Goal: Transaction & Acquisition: Purchase product/service

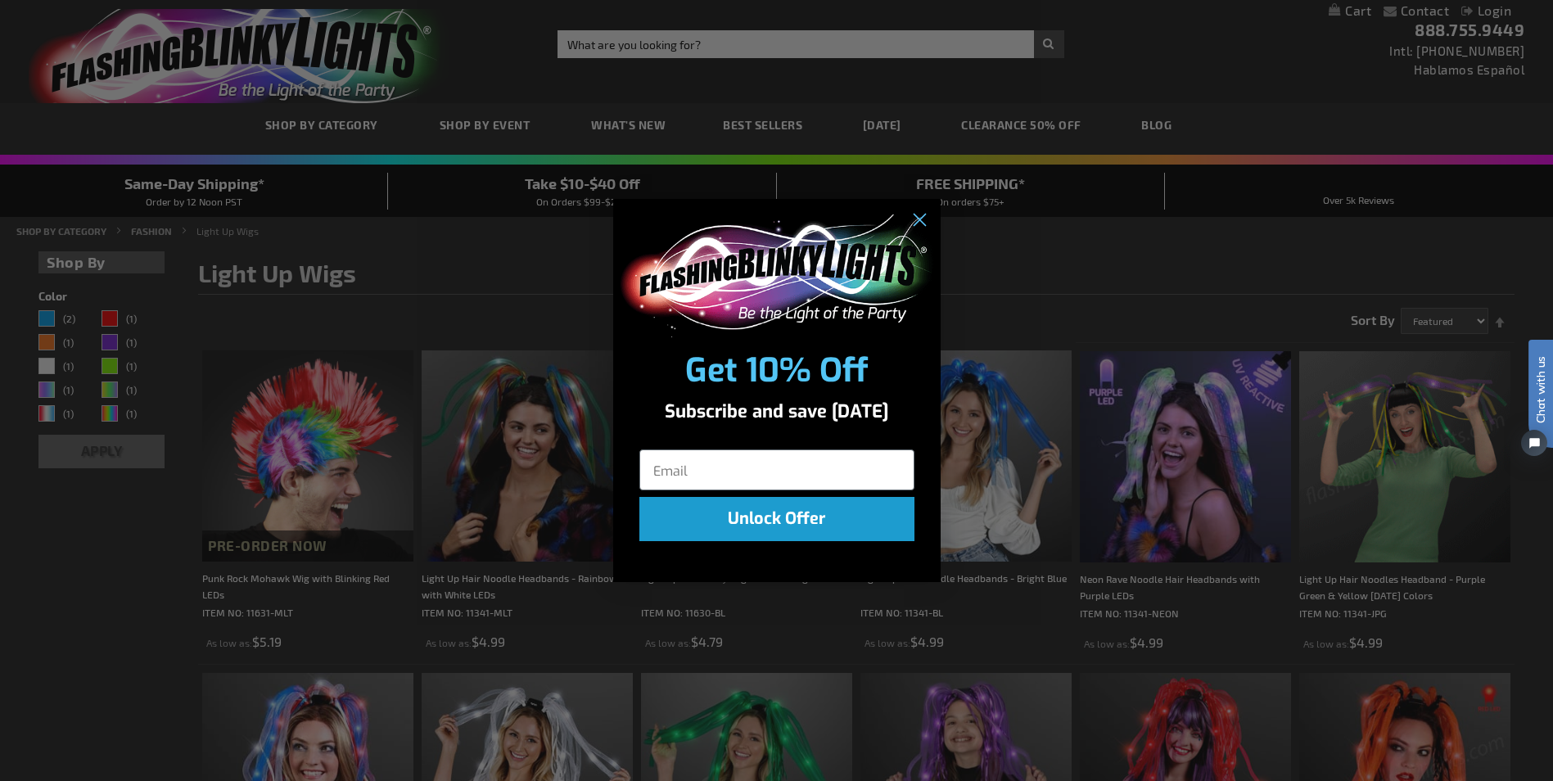
click at [1371, 233] on div "Close dialog Get 10% Off Subscribe and save today Unlock Offer Submit" at bounding box center [776, 390] width 1553 height 781
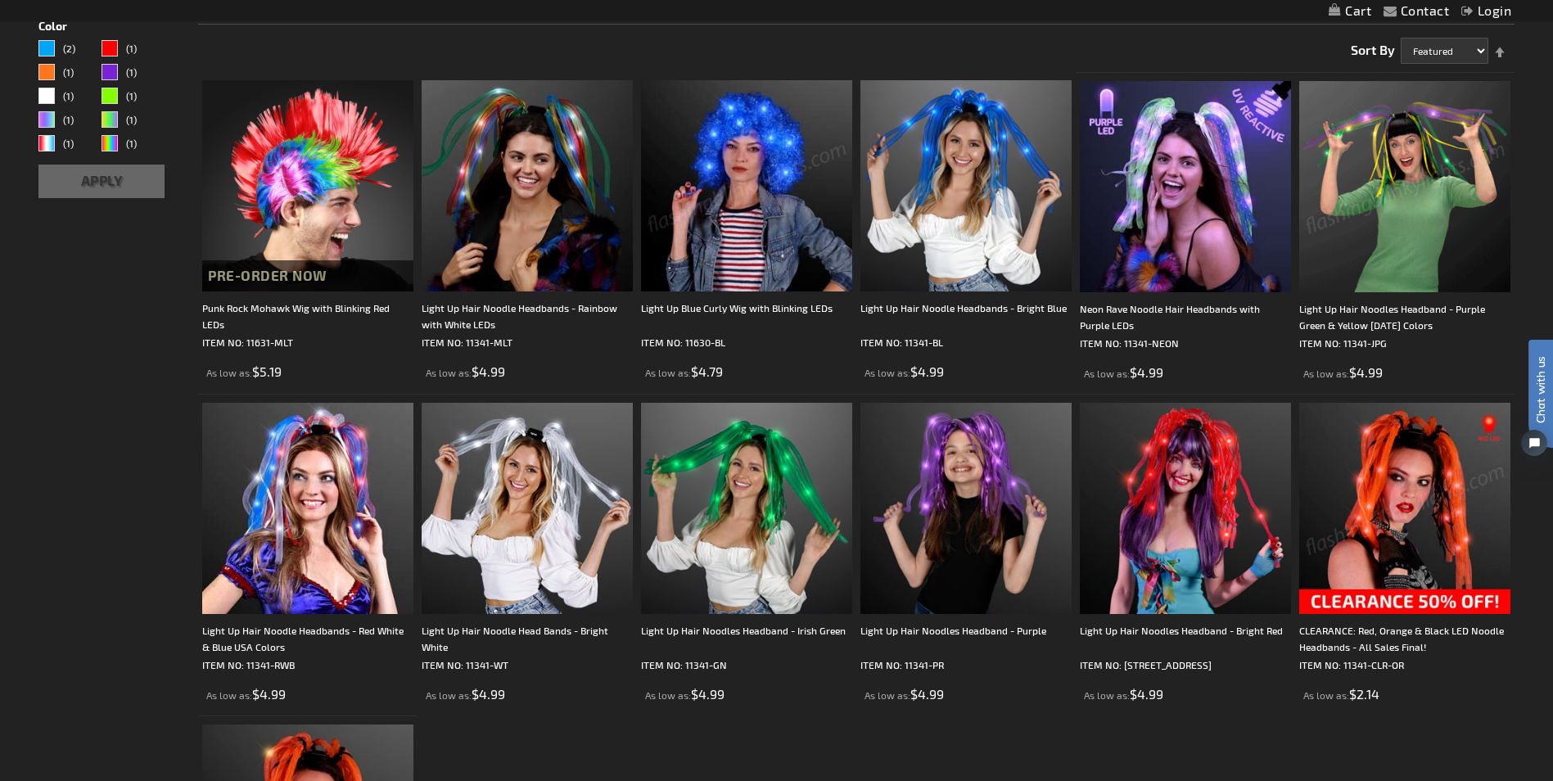
scroll to position [277, 0]
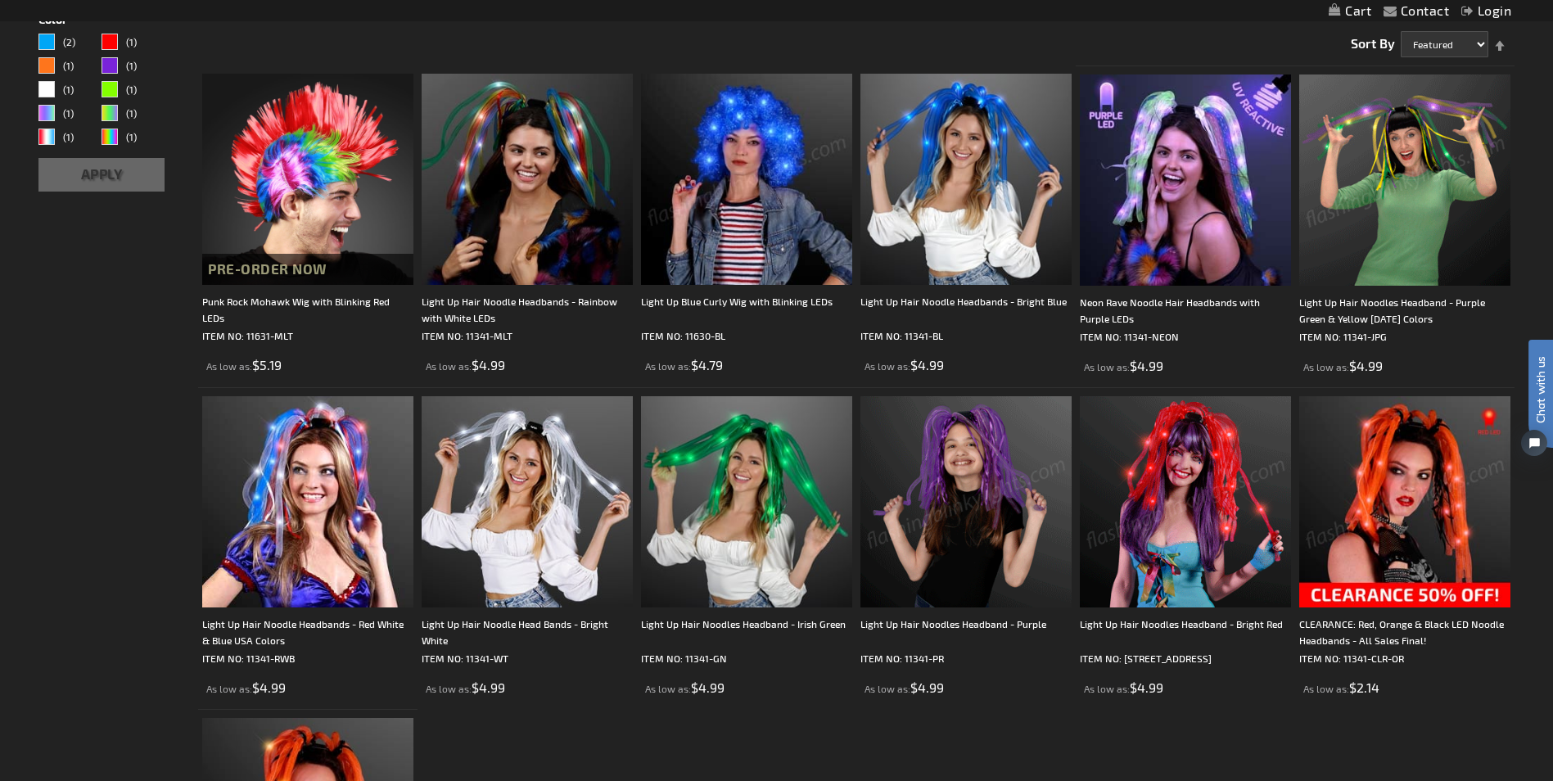
click at [742, 613] on div "Light Up Hair Noodles Headband - Irish Green ITEM NO: 11341-GN As low as $4.99" at bounding box center [746, 546] width 211 height 301
click at [760, 558] on img at bounding box center [746, 501] width 211 height 211
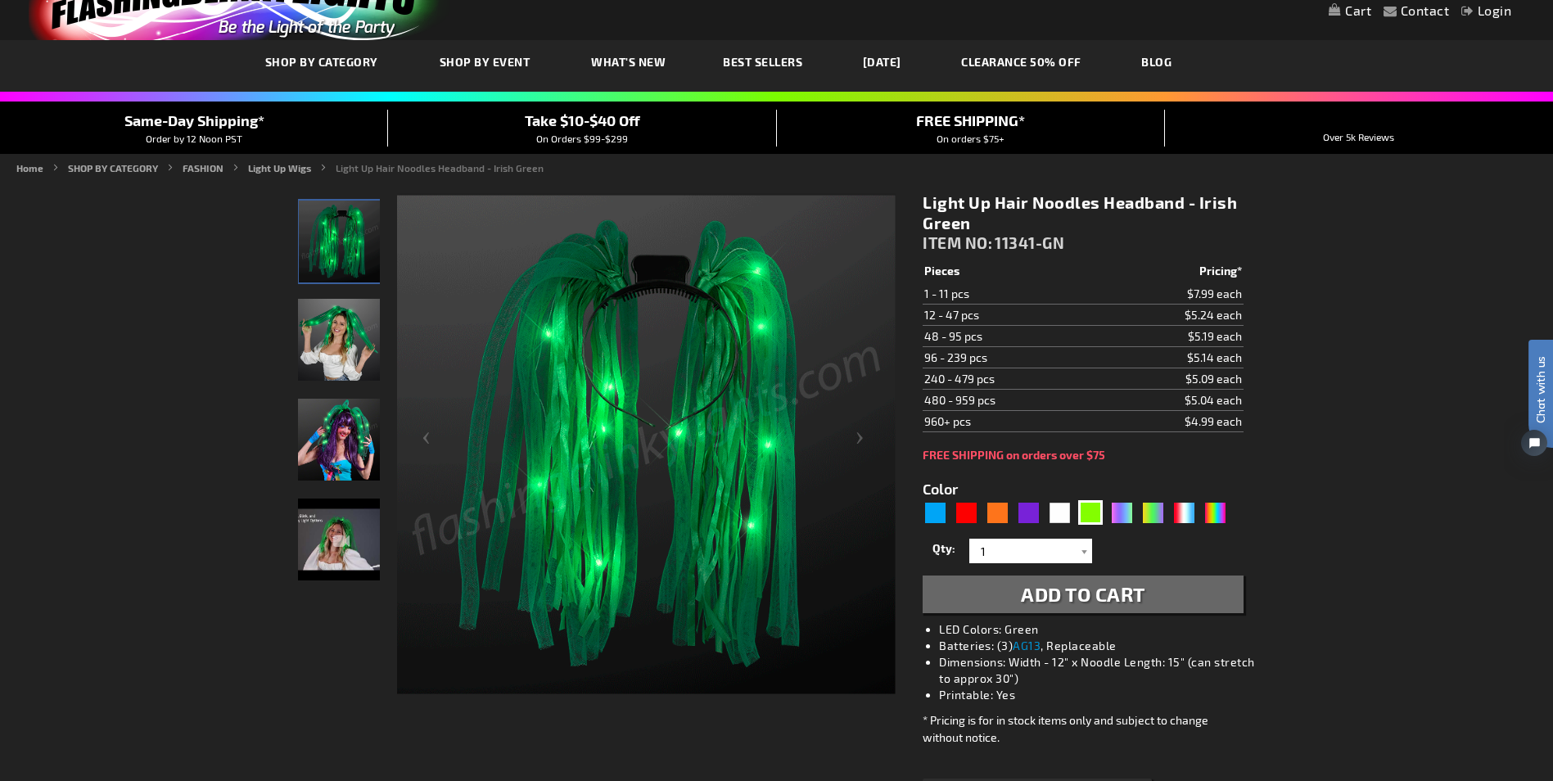
scroll to position [75, 0]
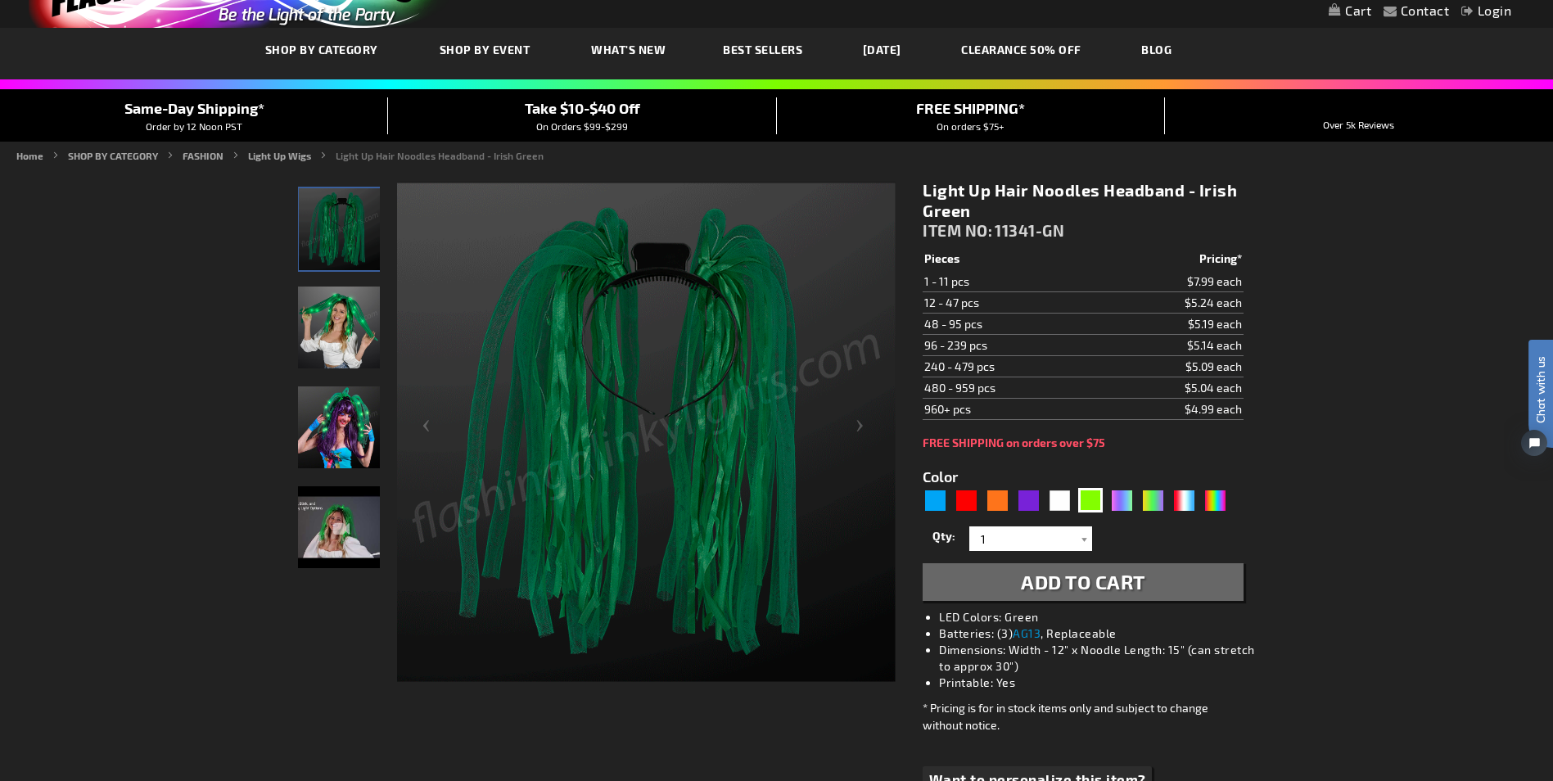
drag, startPoint x: 1555, startPoint y: 235, endPoint x: 1, endPoint y: 57, distance: 1564.4
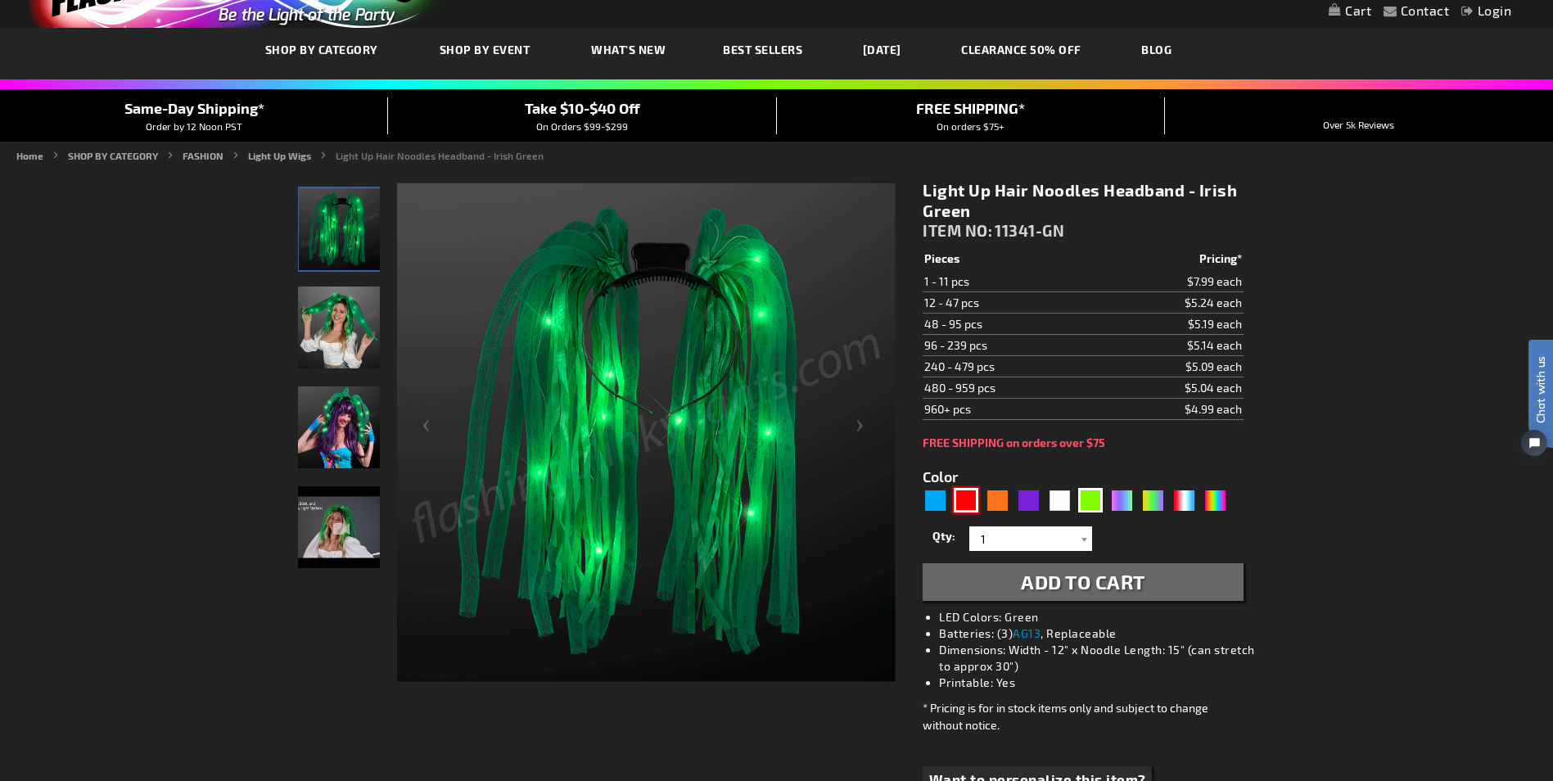
click at [965, 494] on div "Red" at bounding box center [966, 500] width 25 height 25
type input "5641"
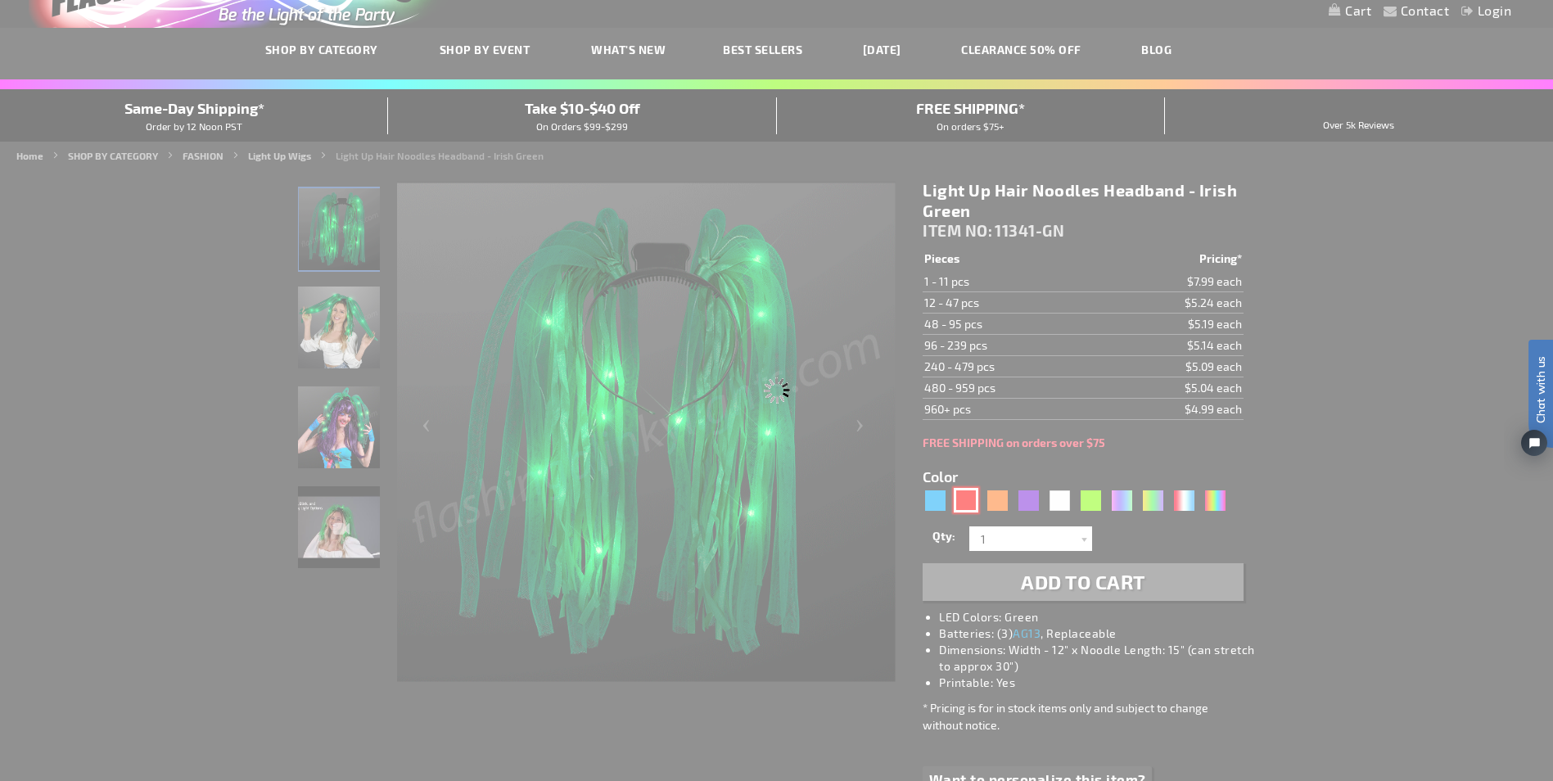
type input "11341-RD"
type input "Customize - Light Up Hair Noodles Headband - Bright Red - ITEM NO: 11341-RD"
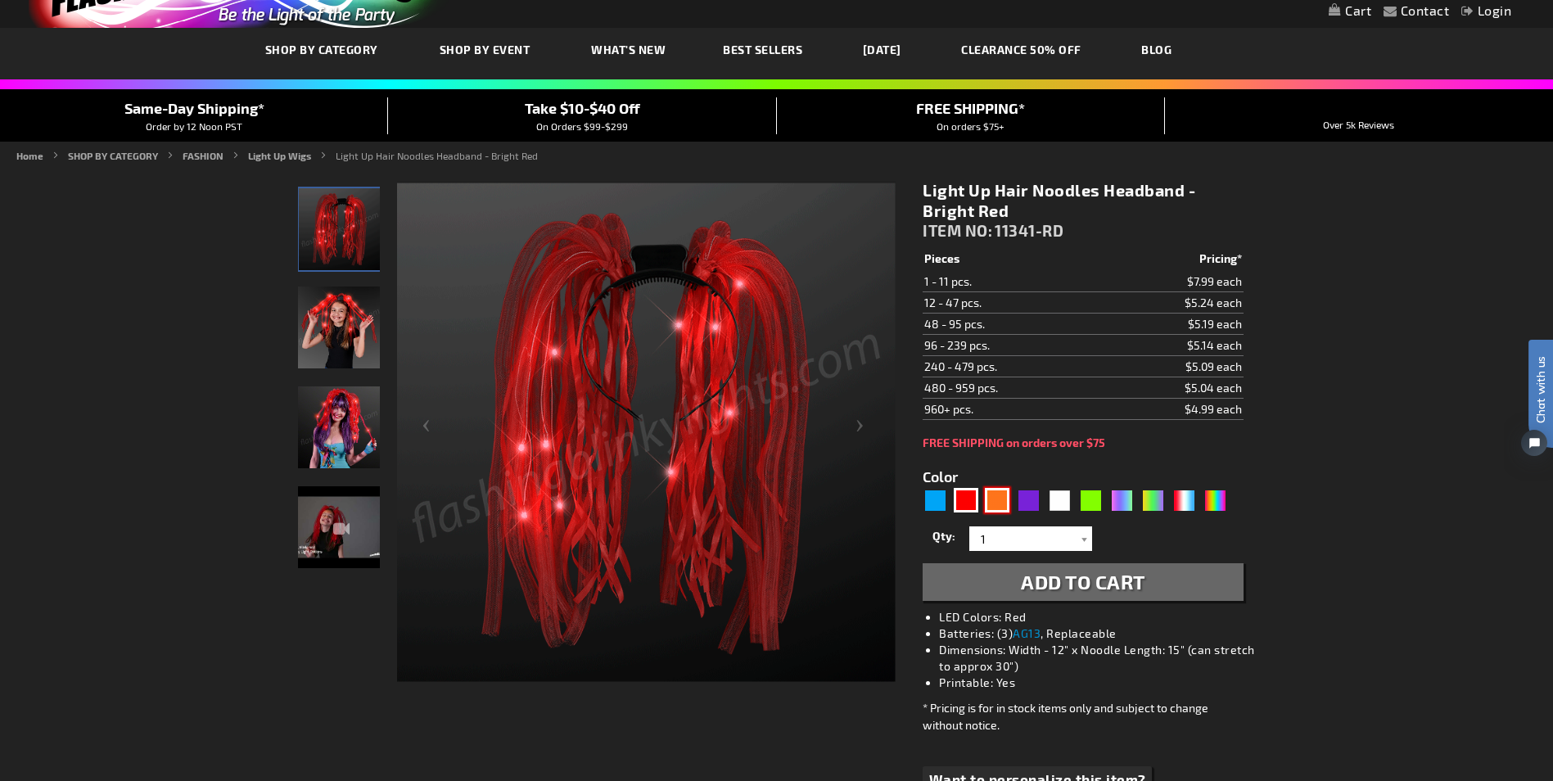
click at [992, 497] on div "Orange" at bounding box center [997, 500] width 25 height 25
type input "5637"
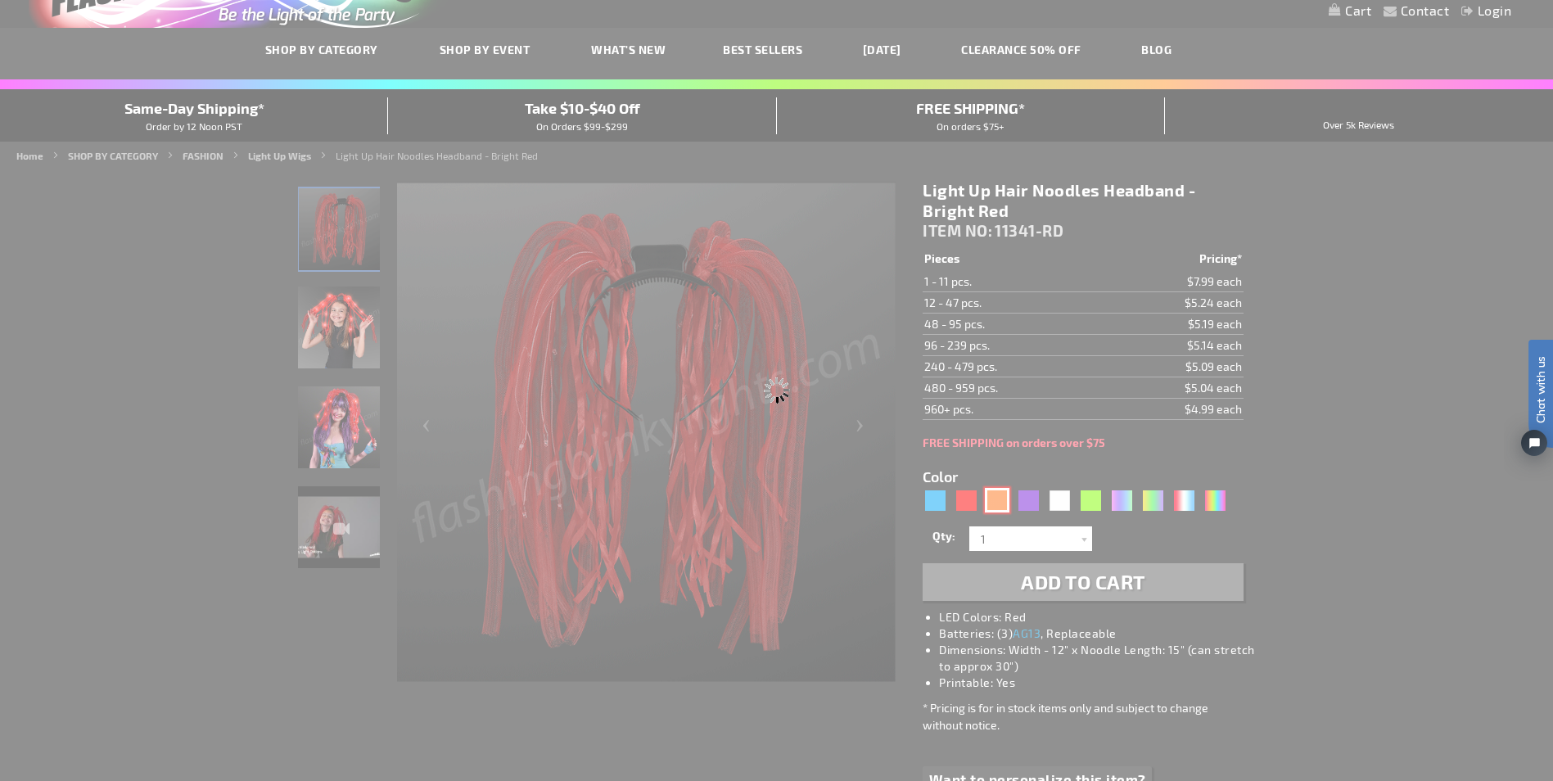
type input "11341-OR"
type input "Customize - Light Up Hair Noodle Head Bands - Orange with Black Ribbons - ITEM …"
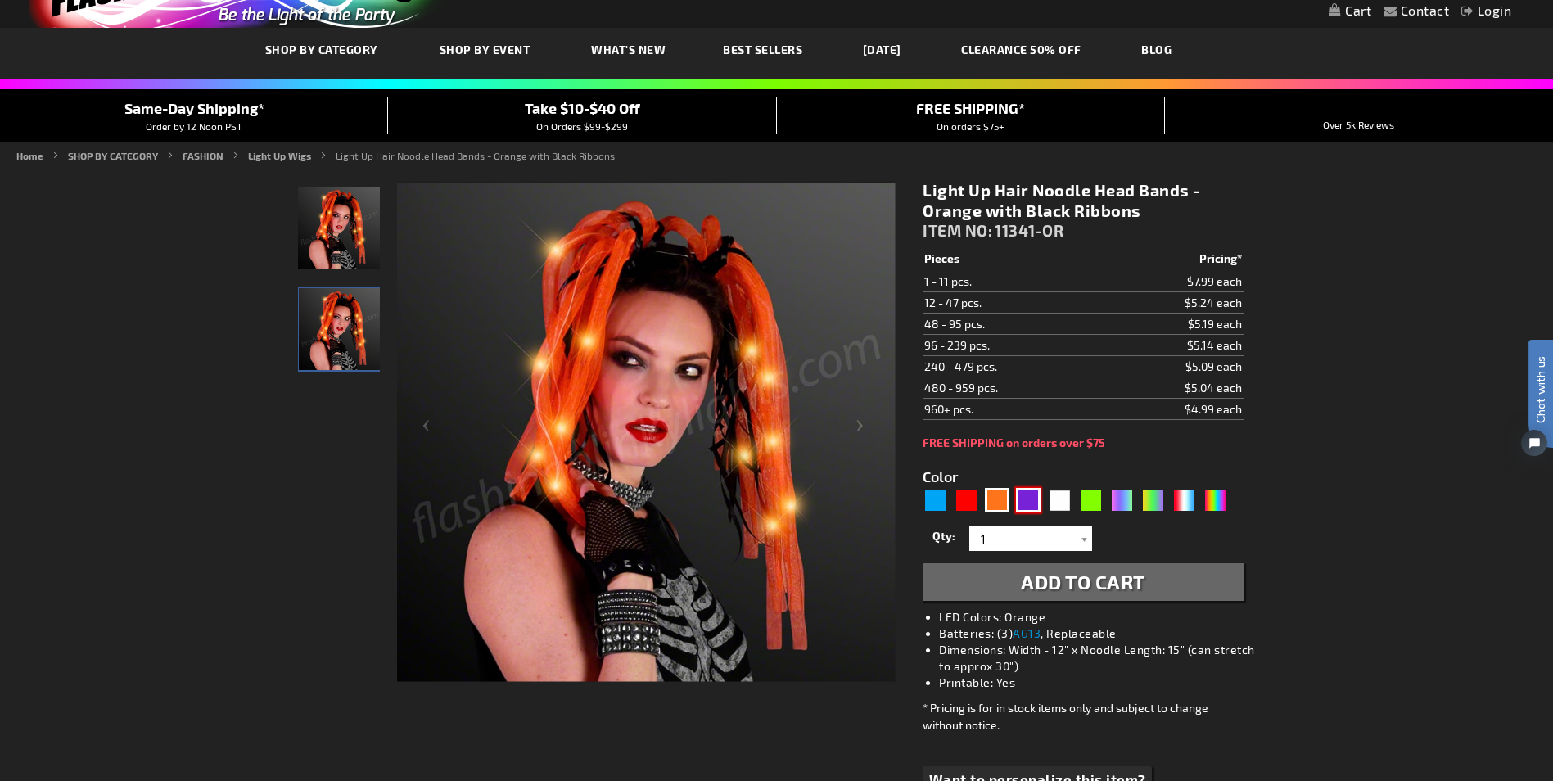
click at [1035, 505] on div "Purple" at bounding box center [1028, 500] width 25 height 25
type input "5640"
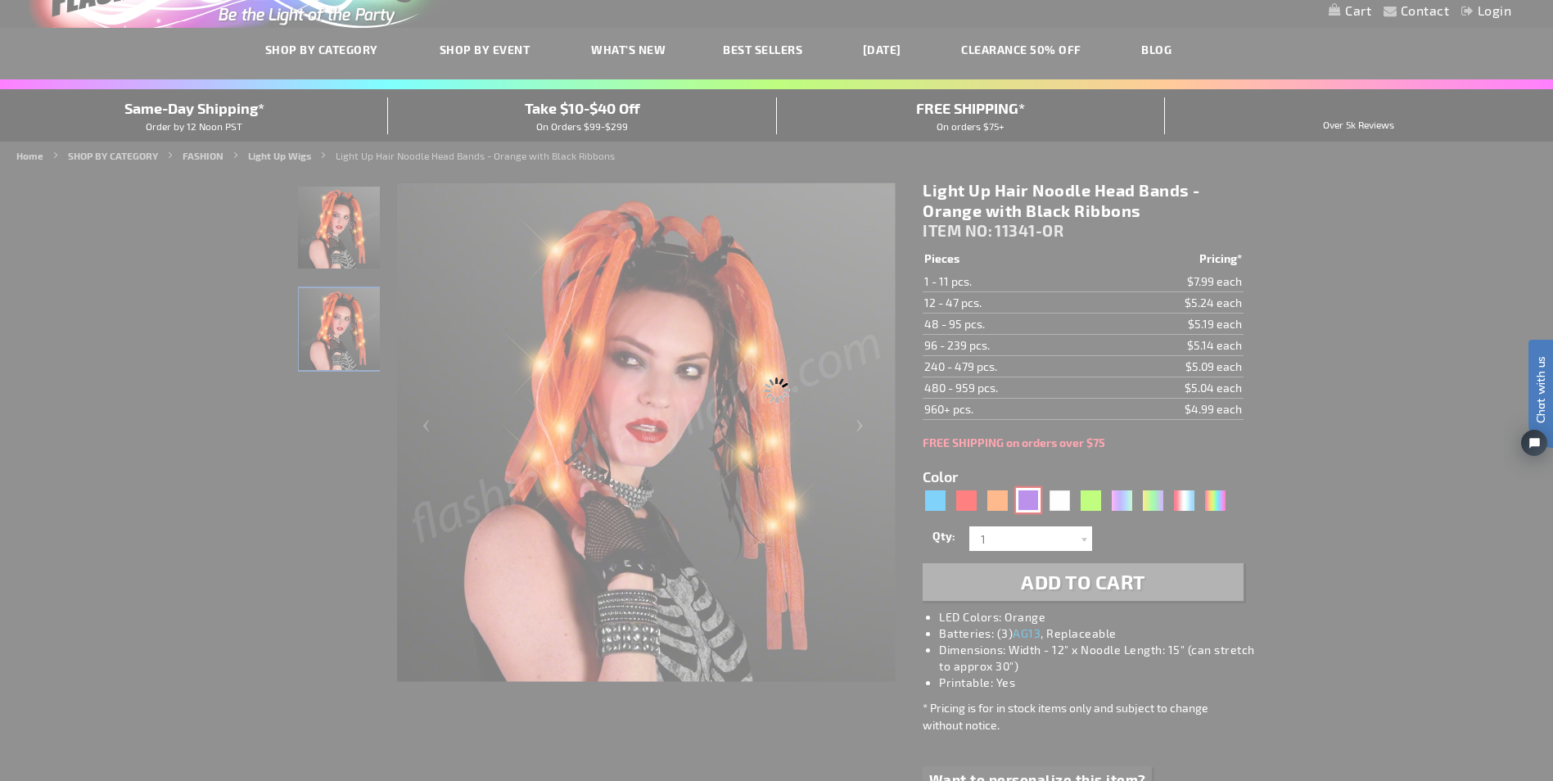
type input "11341-PR"
type input "Customize - Light Up Hair Noodles Headband - Purple - ITEM NO: 11341-PR"
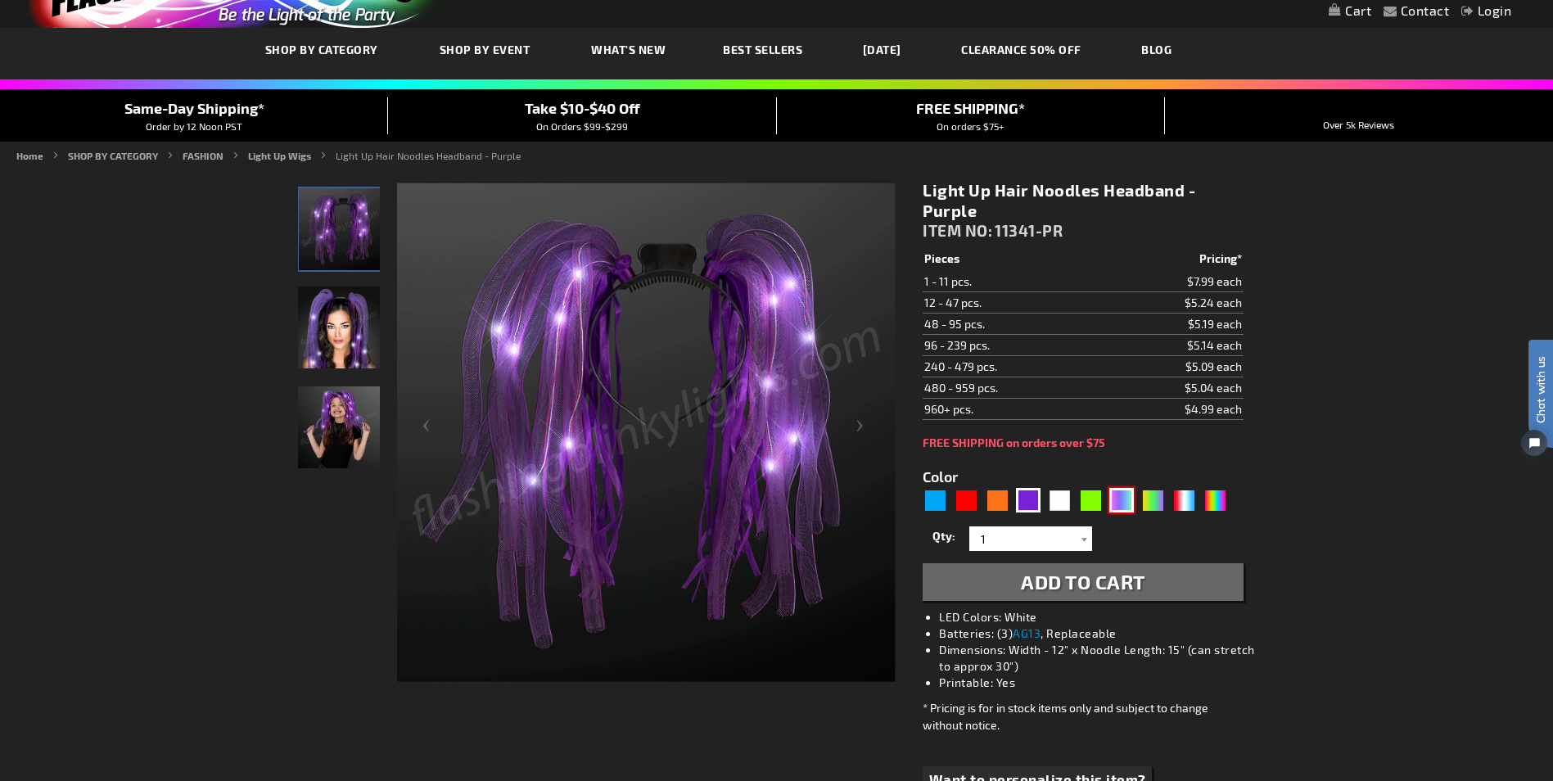
click at [1119, 508] on div "Neon" at bounding box center [1122, 500] width 25 height 25
type input "5636"
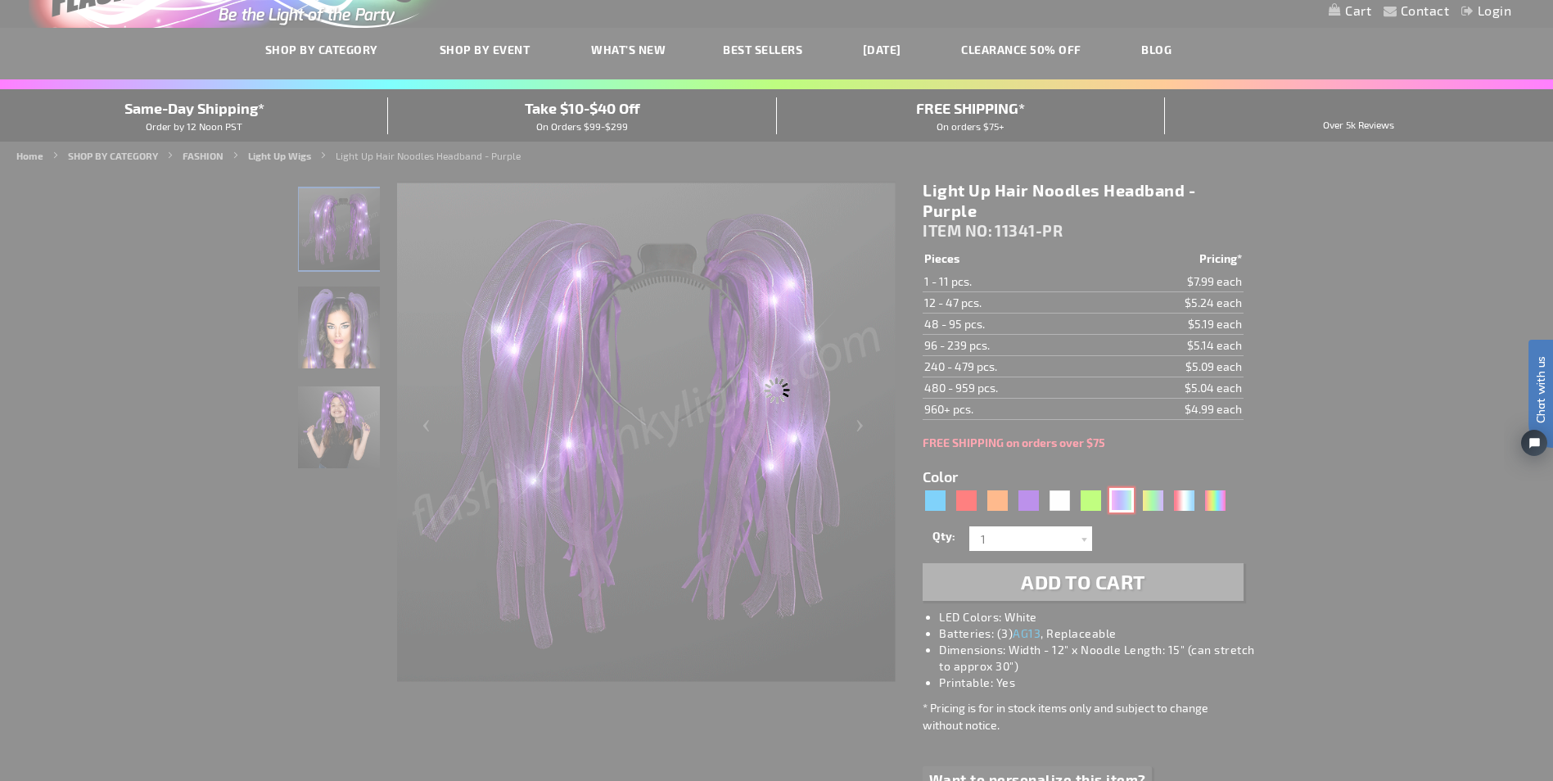
type input "11341-NEON"
type input "Customize - Neon Rave Noodle Hair Headbands with Purple LEDs - ITEM NO: 11341-N…"
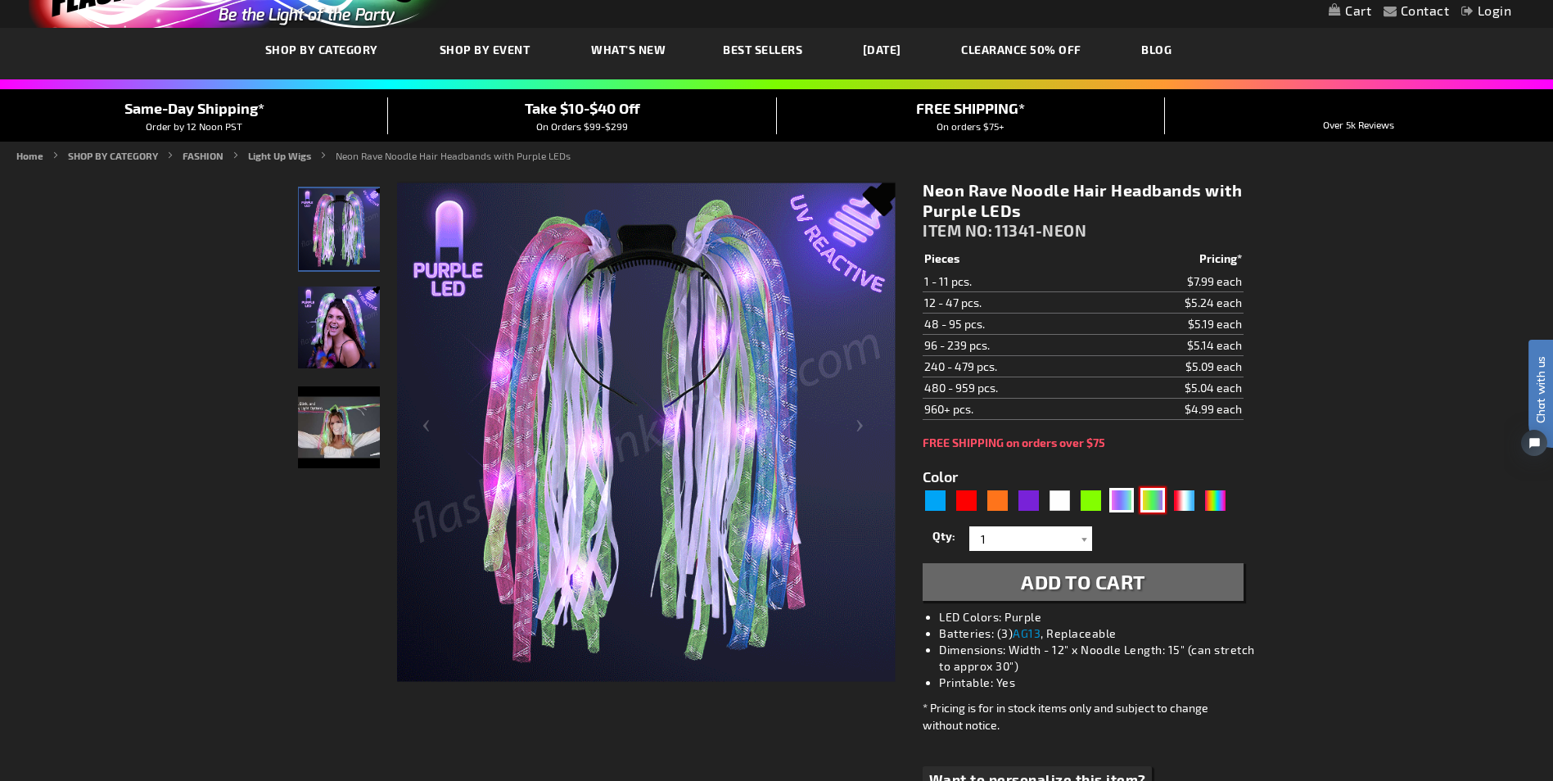
click at [1155, 506] on div "PGG" at bounding box center [1153, 500] width 25 height 25
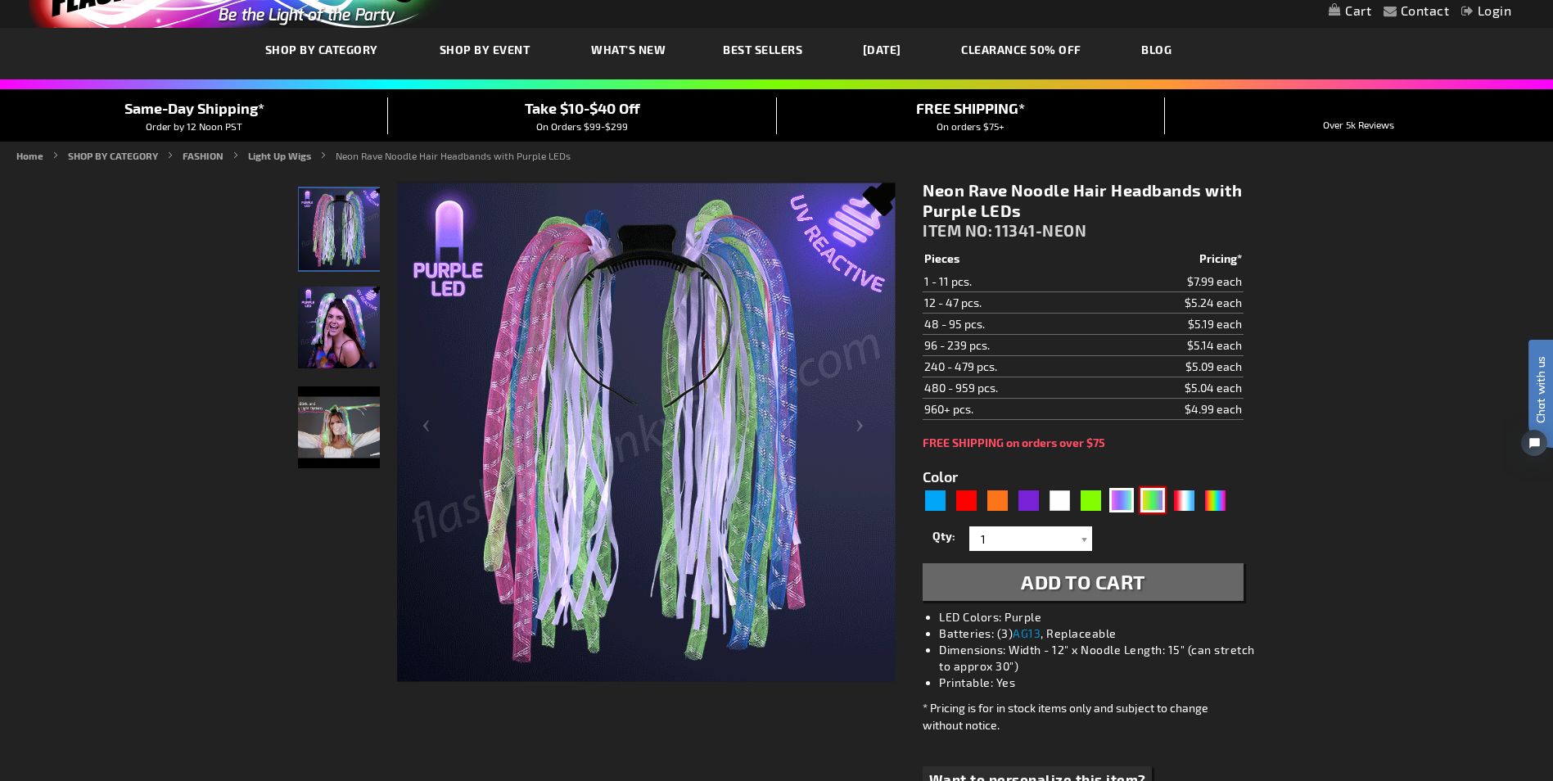
type input "5638"
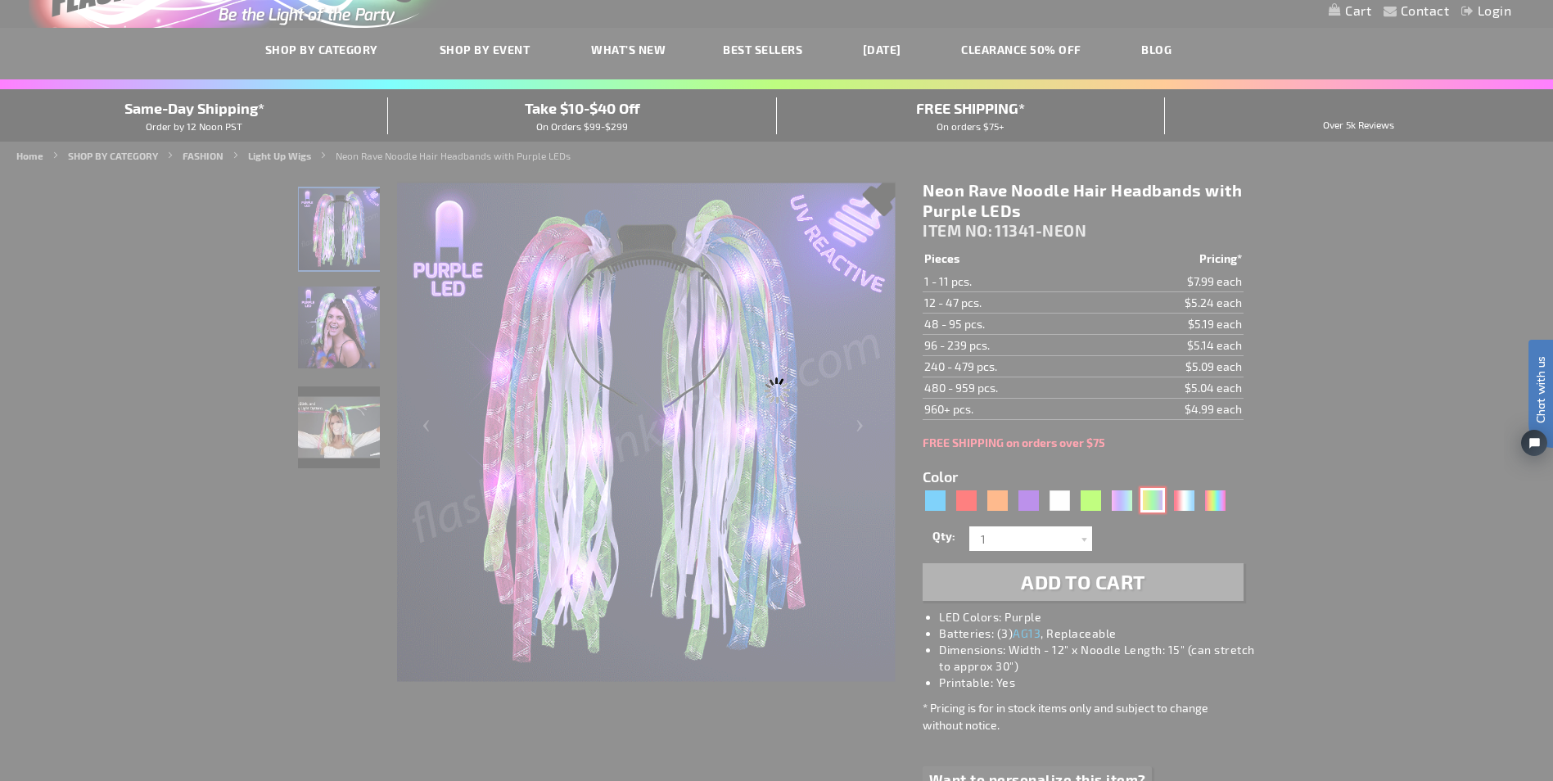
type input "11341-JPG"
type input "Customize - Light Up Hair Noodles Headband - Purple Green &amp; Yellow [DATE] C…"
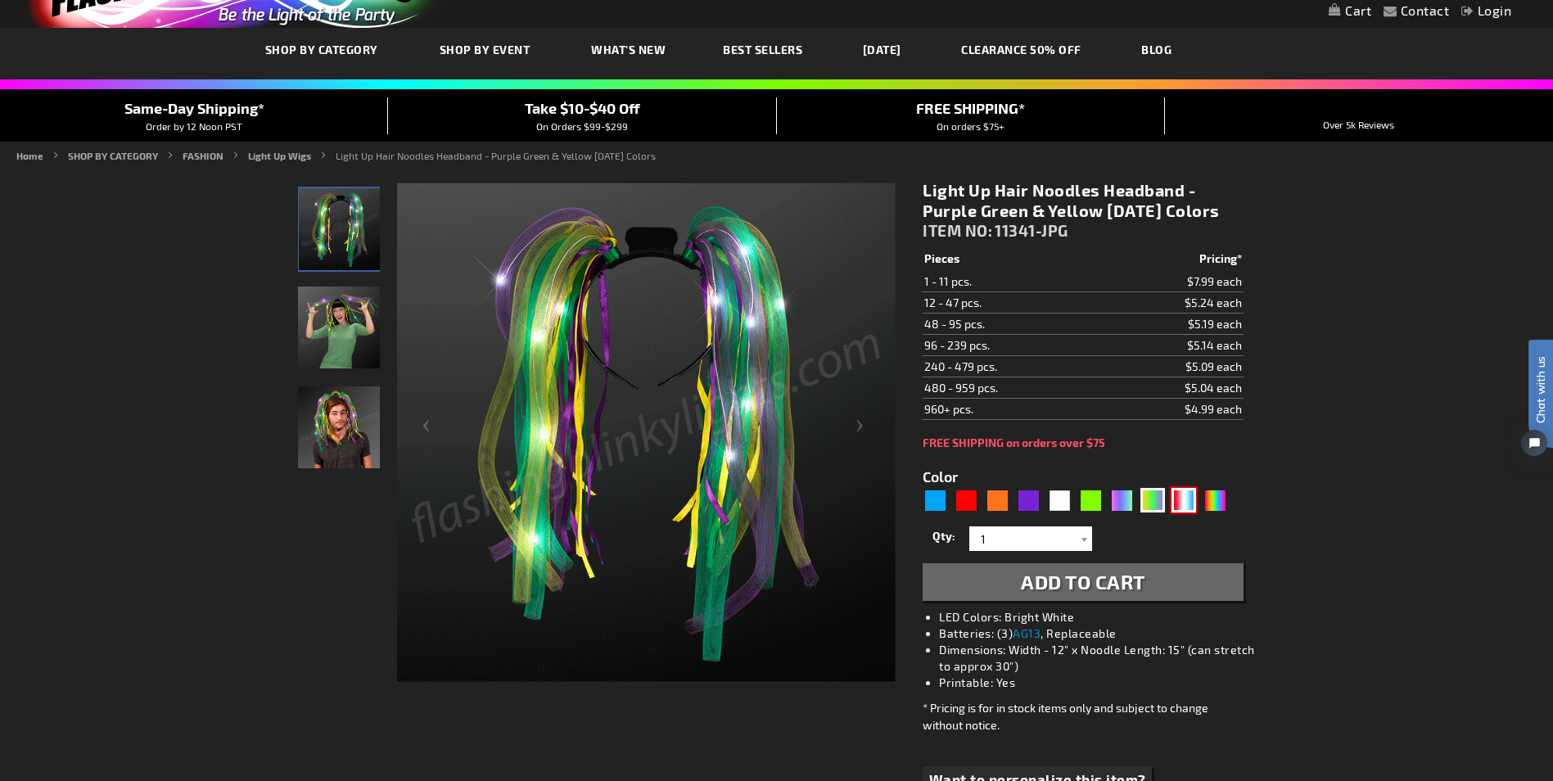
click at [1182, 513] on div "RWB" at bounding box center [1184, 500] width 25 height 25
type input "5643"
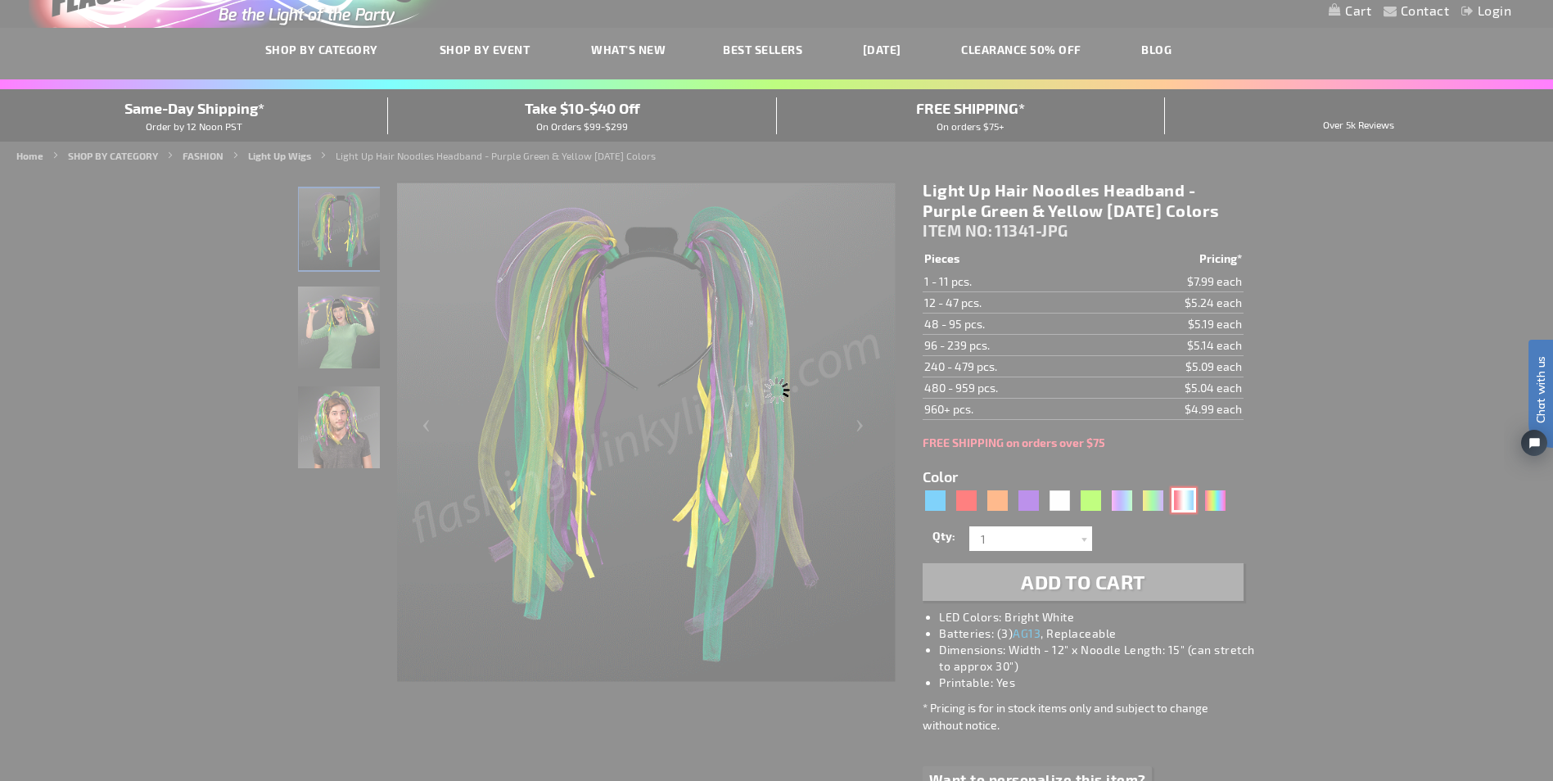
type input "11341-RWB"
type input "Customize - Light Up Hair Noodle Headbands - Red White &amp; Blue USA Colors - …"
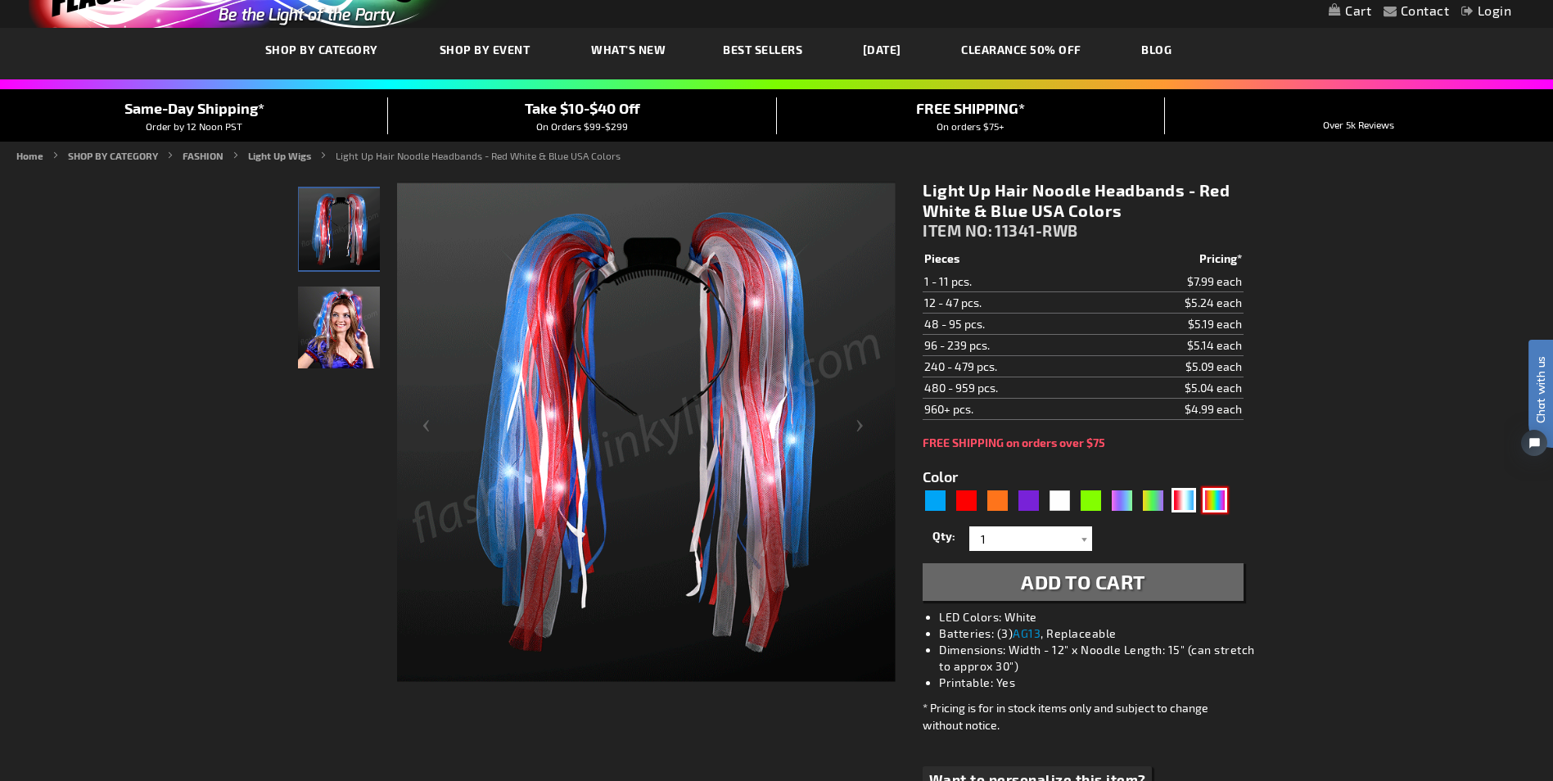
click at [1220, 504] on div "Multicolor" at bounding box center [1215, 500] width 25 height 25
type input "5659"
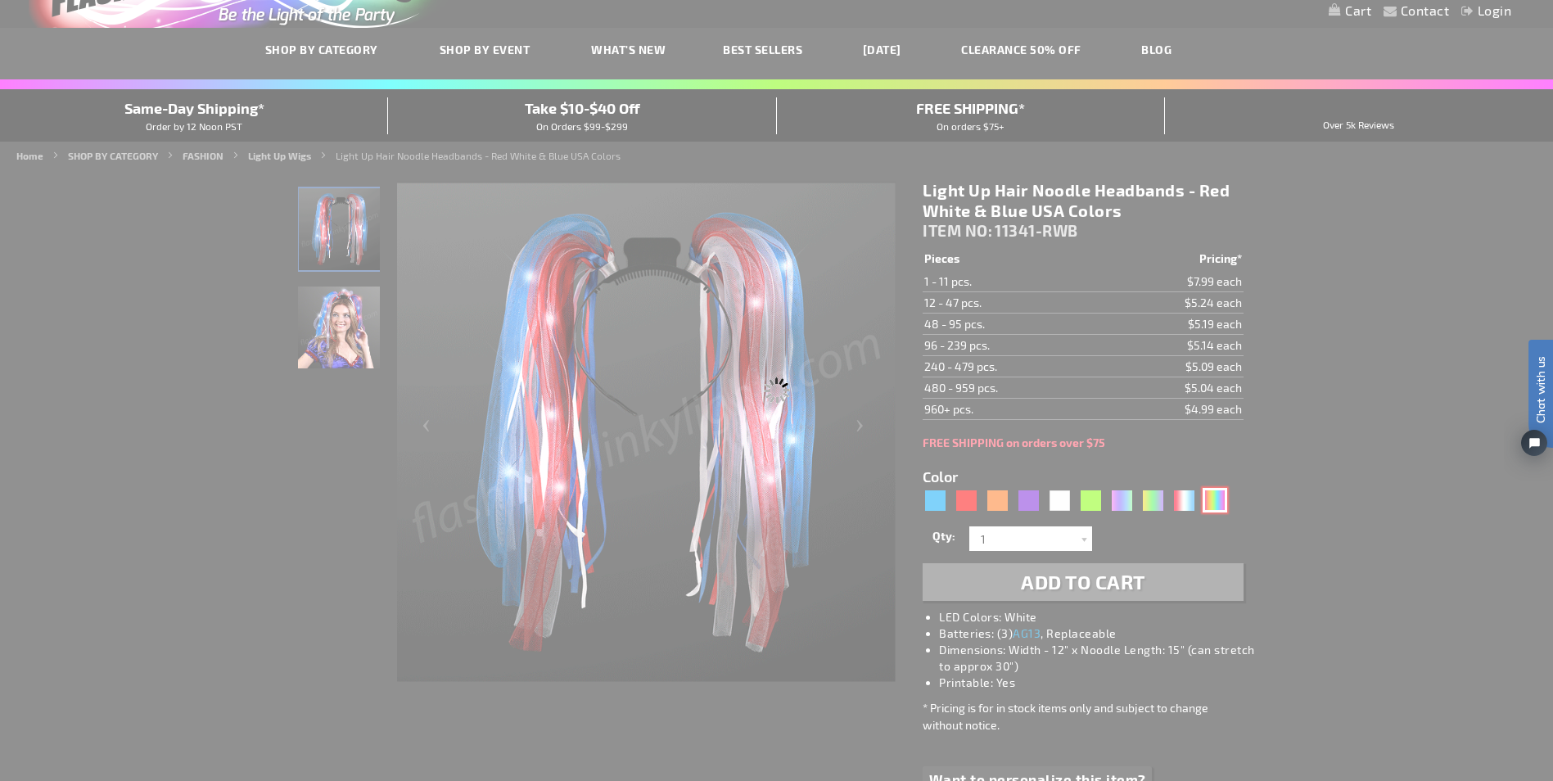
type input "11341-MLT"
type input "Customize - Light Up Hair Noodle Headbands - Rainbow with White LEDs - ITEM NO:…"
